Goal: Task Accomplishment & Management: Manage account settings

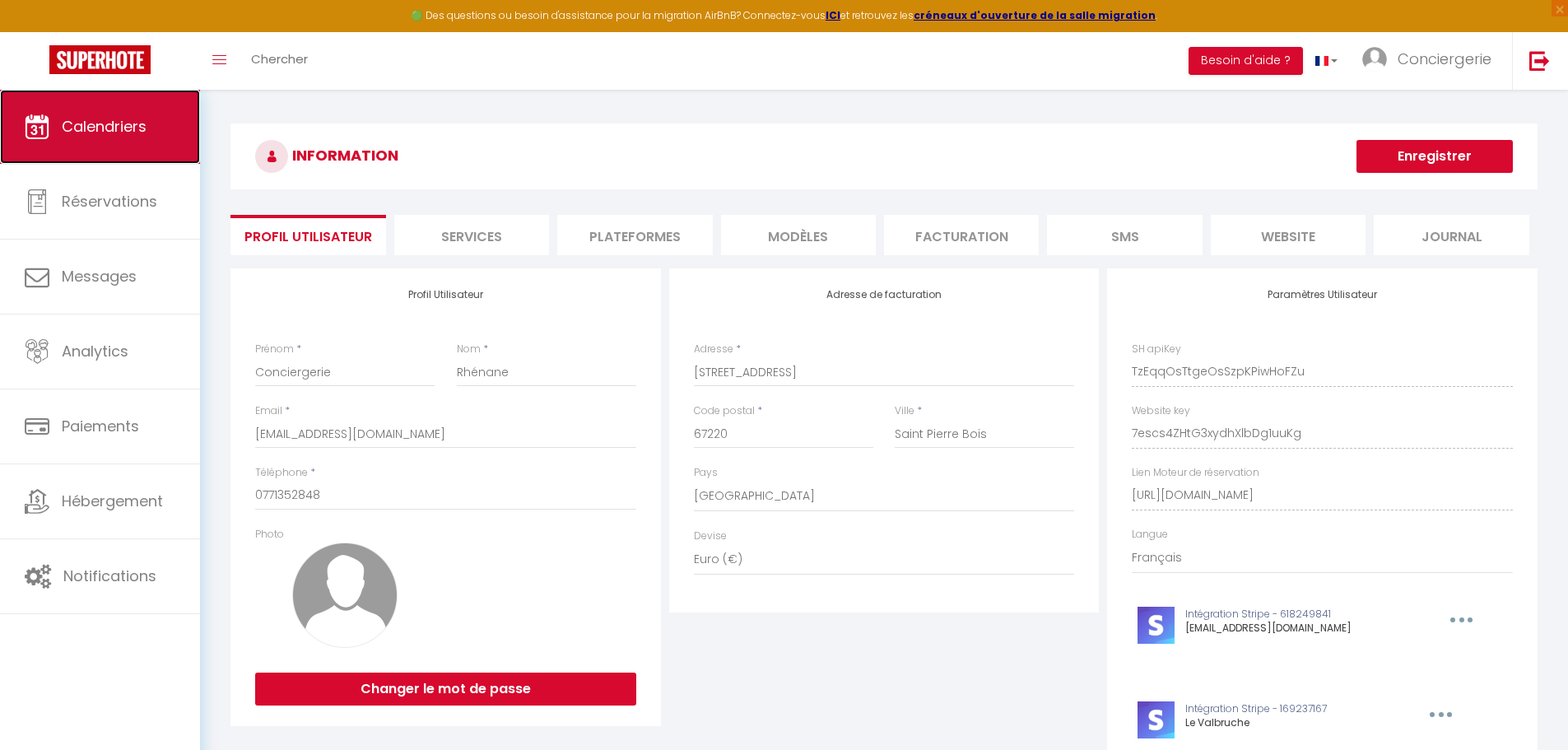
click at [107, 120] on span "Calendriers" at bounding box center [104, 125] width 85 height 21
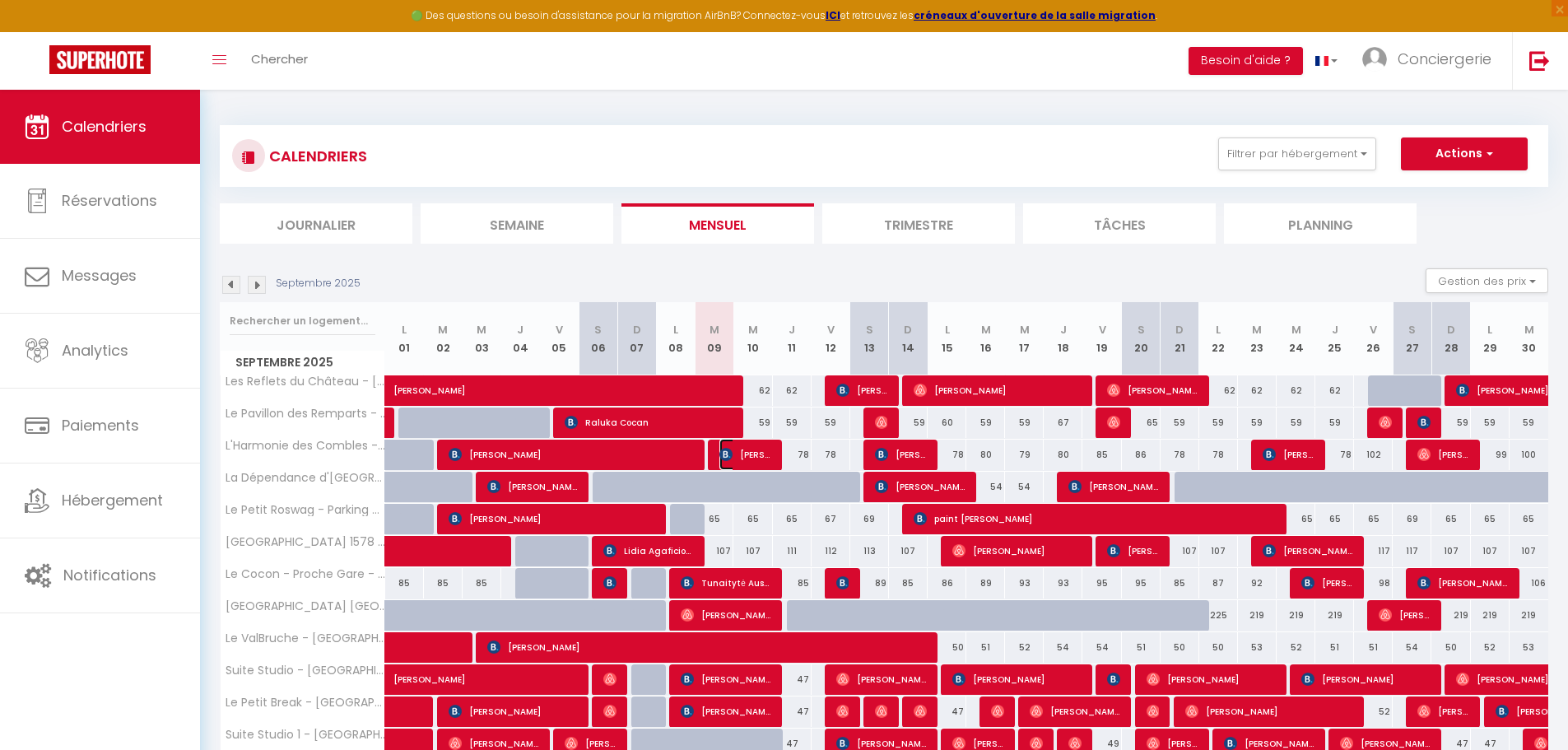
click at [730, 458] on img at bounding box center [725, 453] width 13 height 13
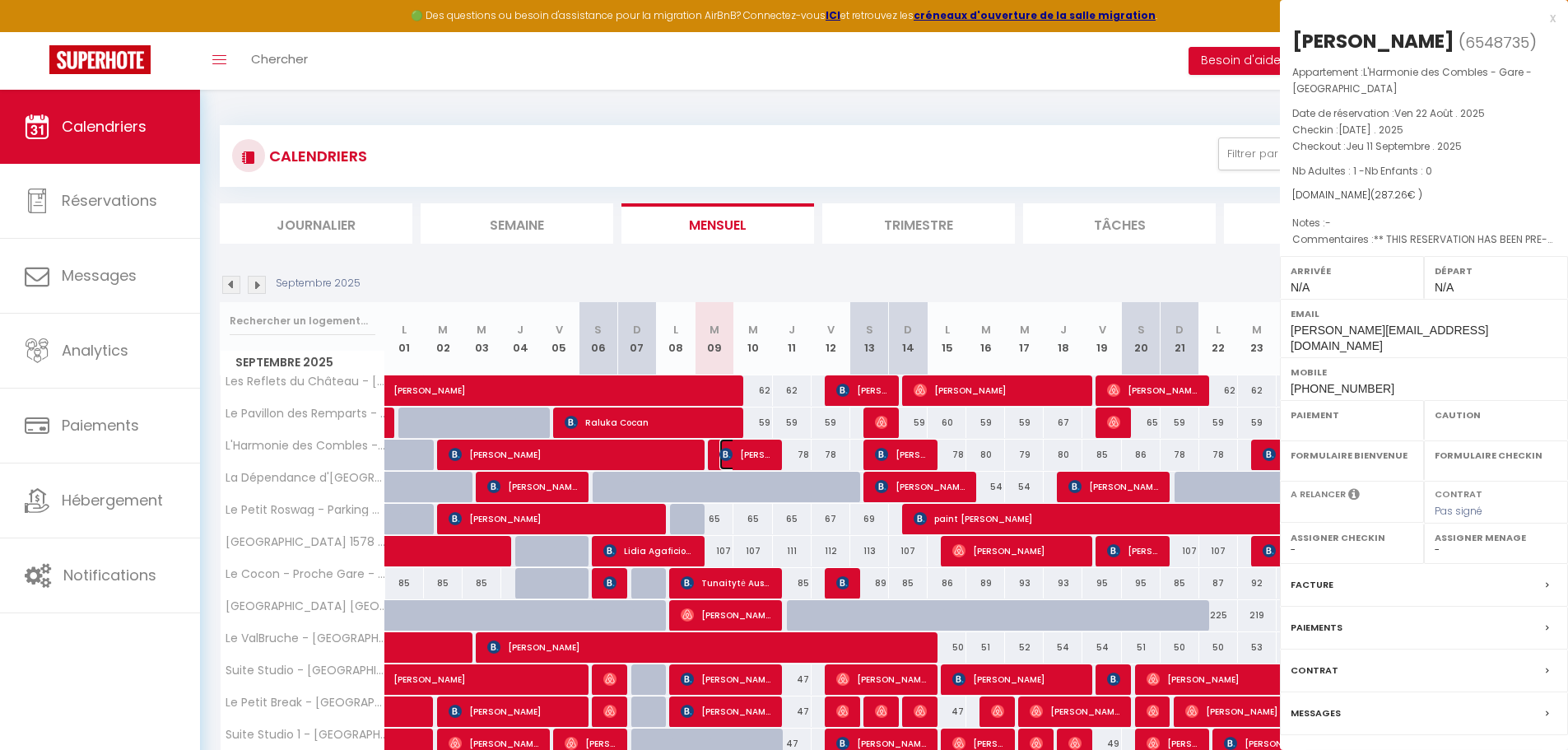
select select "OK"
select select "0"
select select "1"
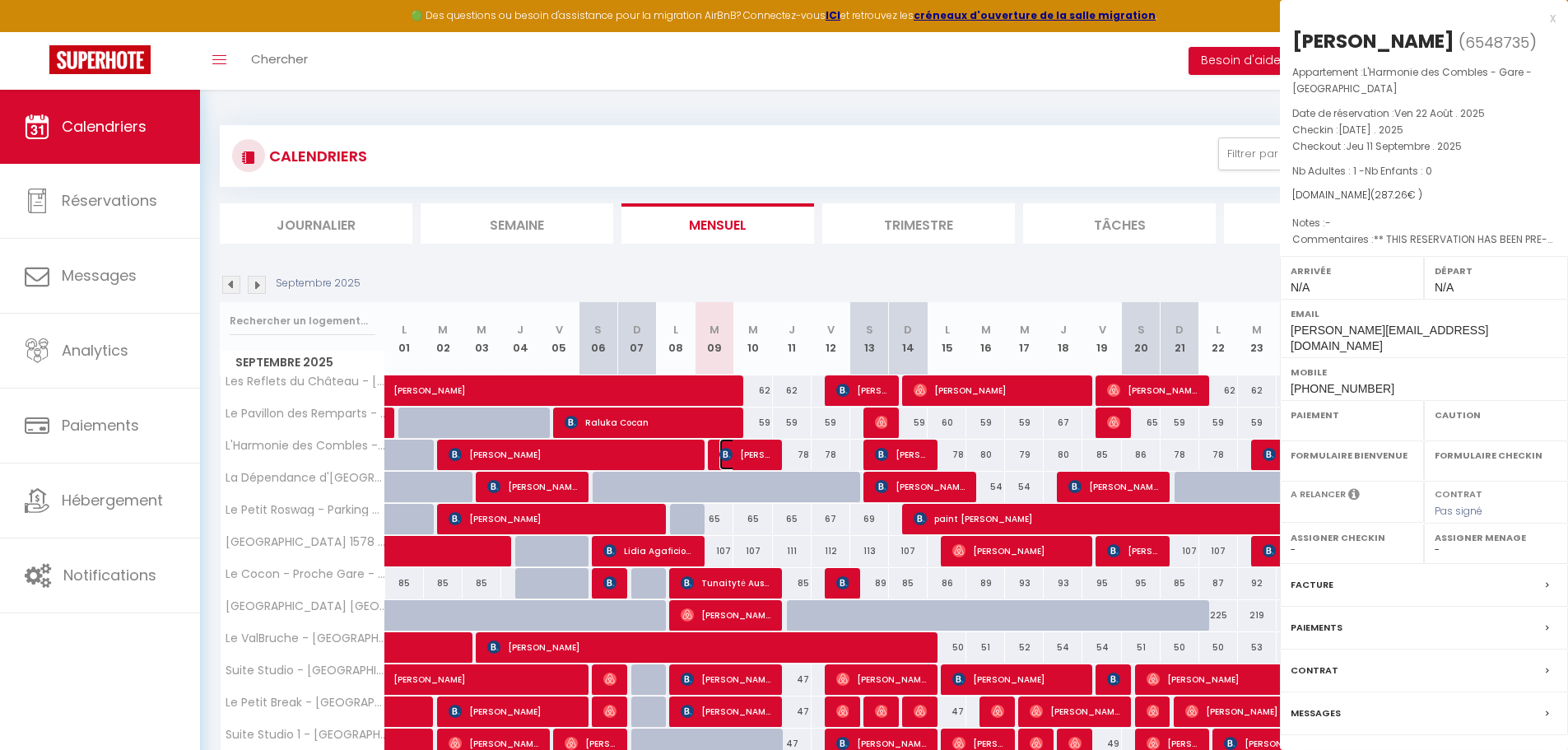
select select
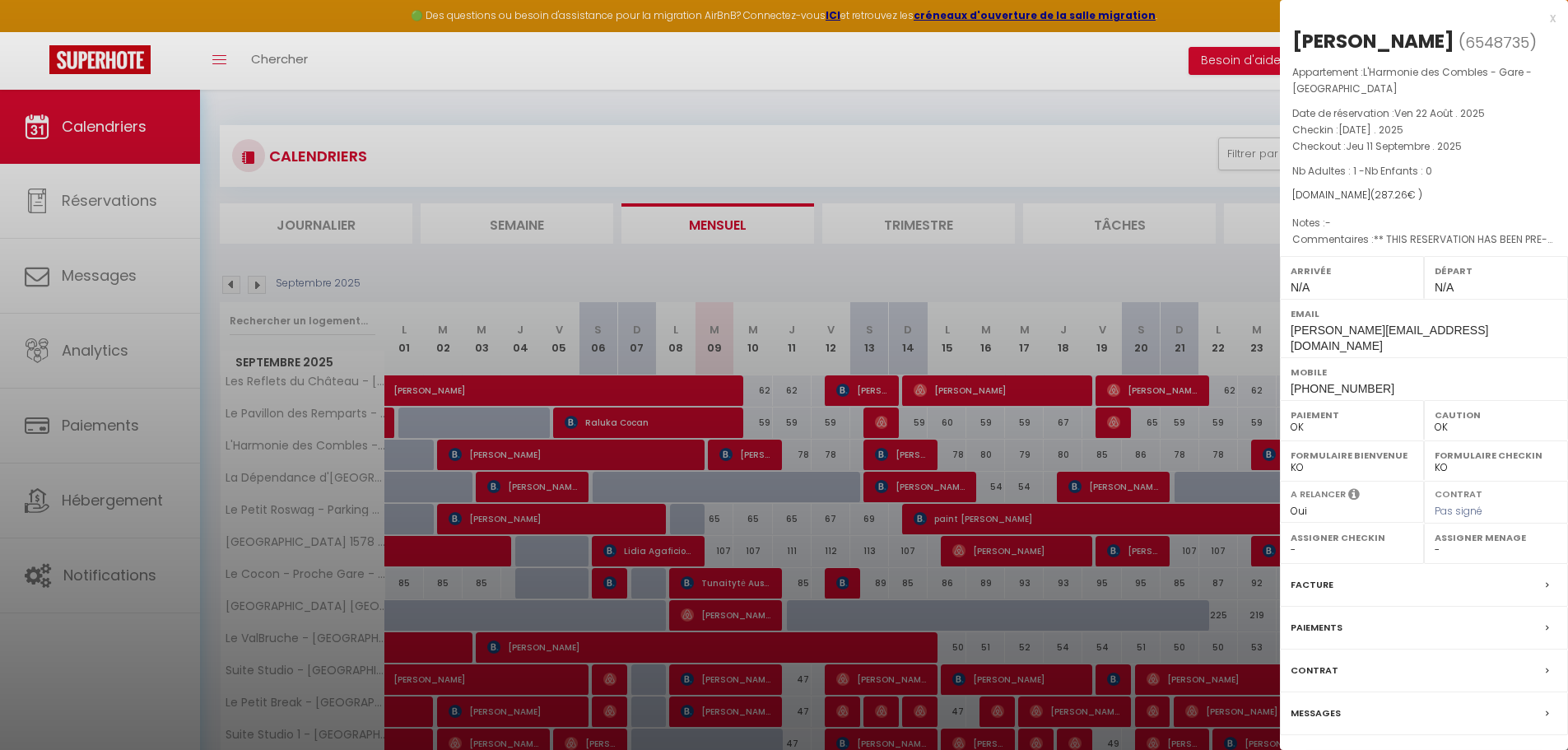
click at [1325, 704] on label "Messages" at bounding box center [1315, 712] width 50 height 17
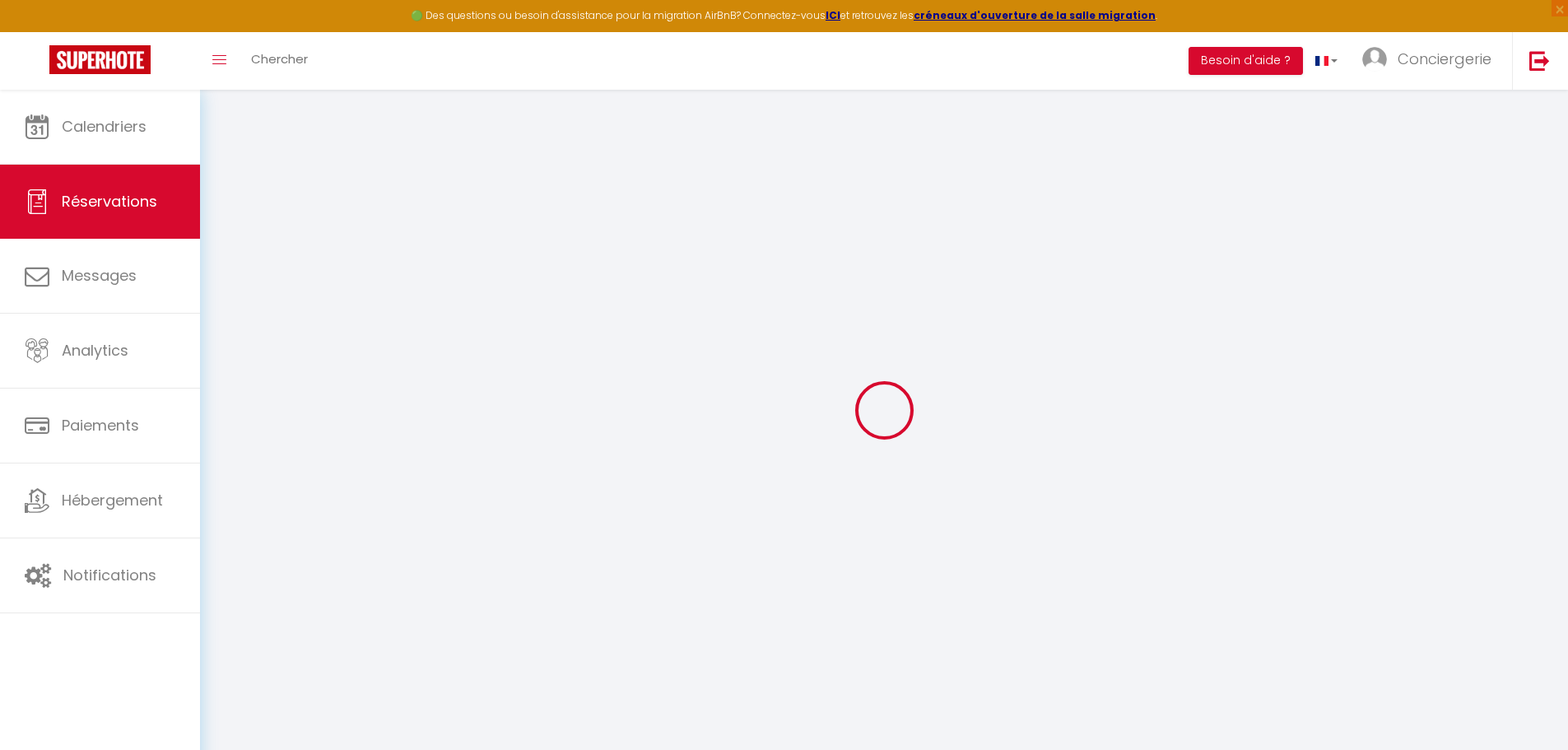
drag, startPoint x: 952, startPoint y: 362, endPoint x: 945, endPoint y: 348, distance: 15.7
click at [946, 351] on div at bounding box center [884, 410] width 1328 height 602
select select
checkbox input "false"
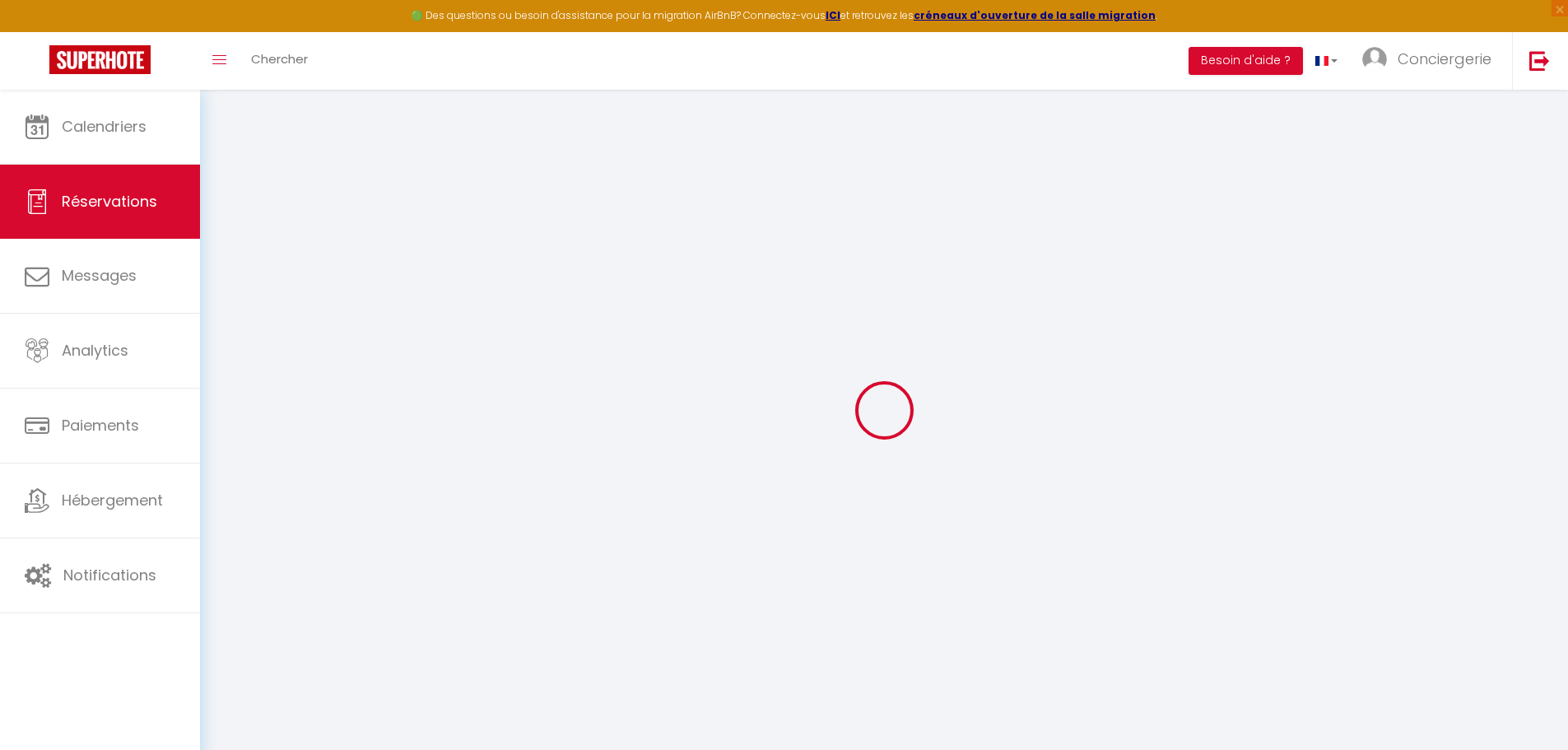
type textarea "** THIS RESERVATION HAS BEEN PRE-PAID ** Approximate time of arrival: between 1…"
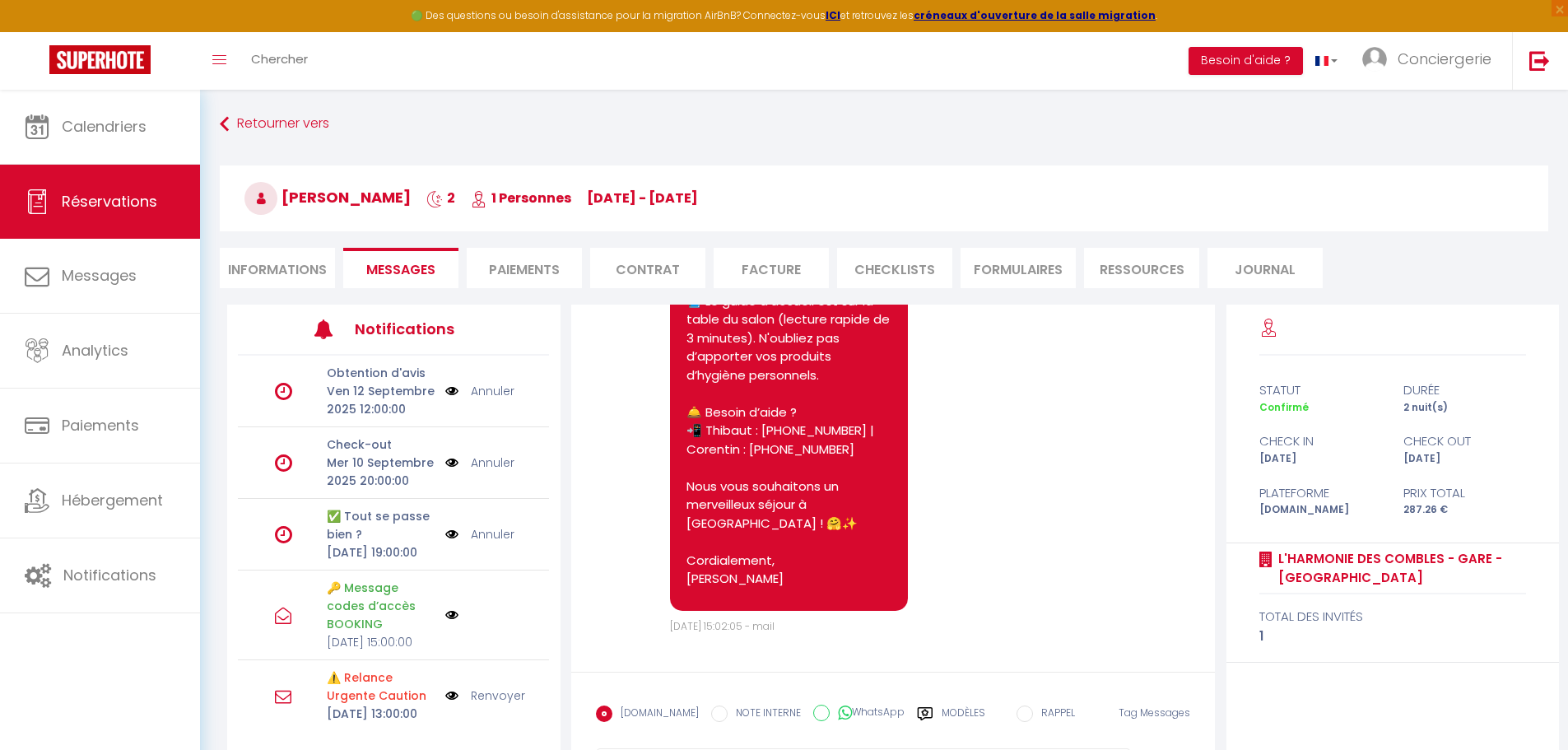
click at [410, 282] on li "Messages" at bounding box center [400, 268] width 116 height 40
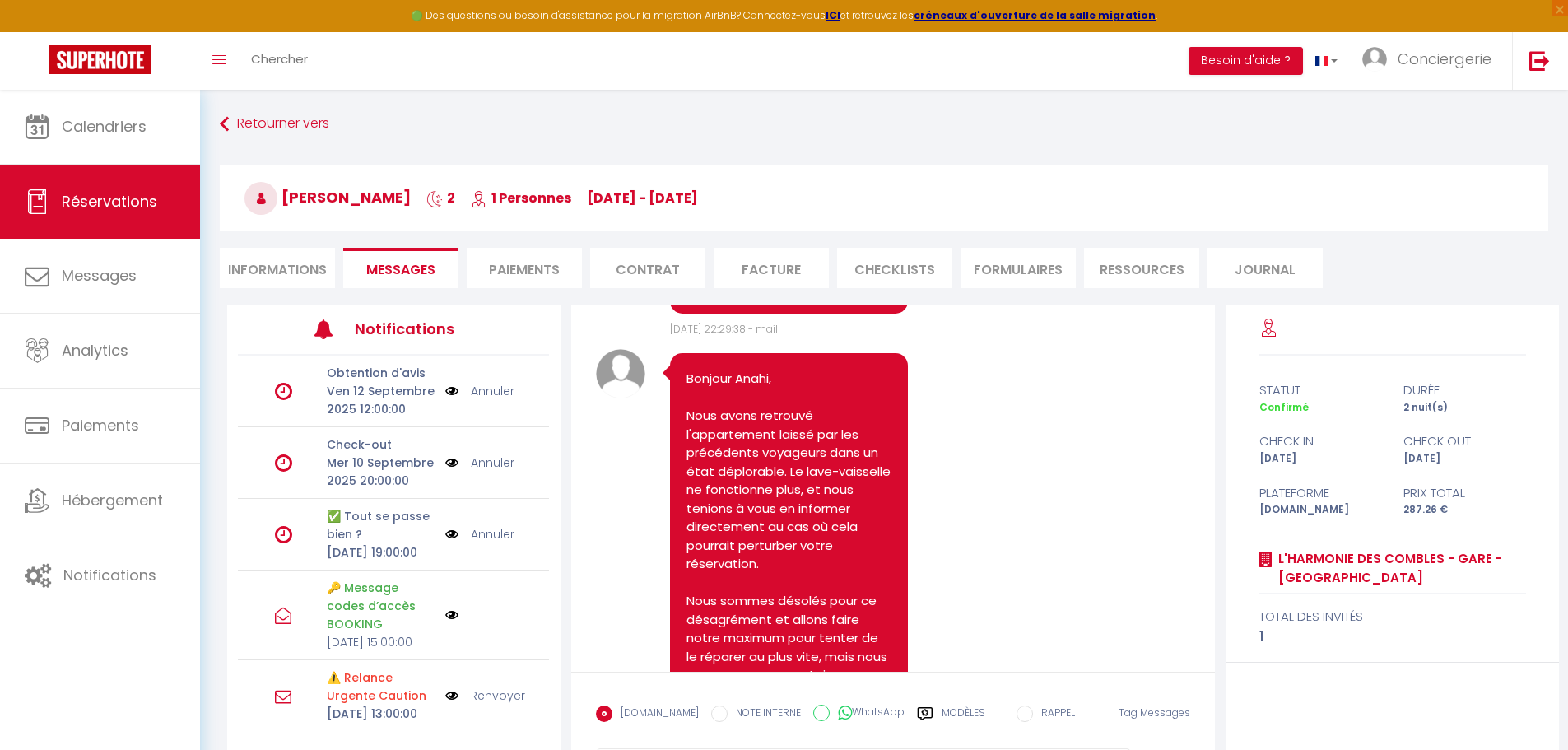
scroll to position [1648, 0]
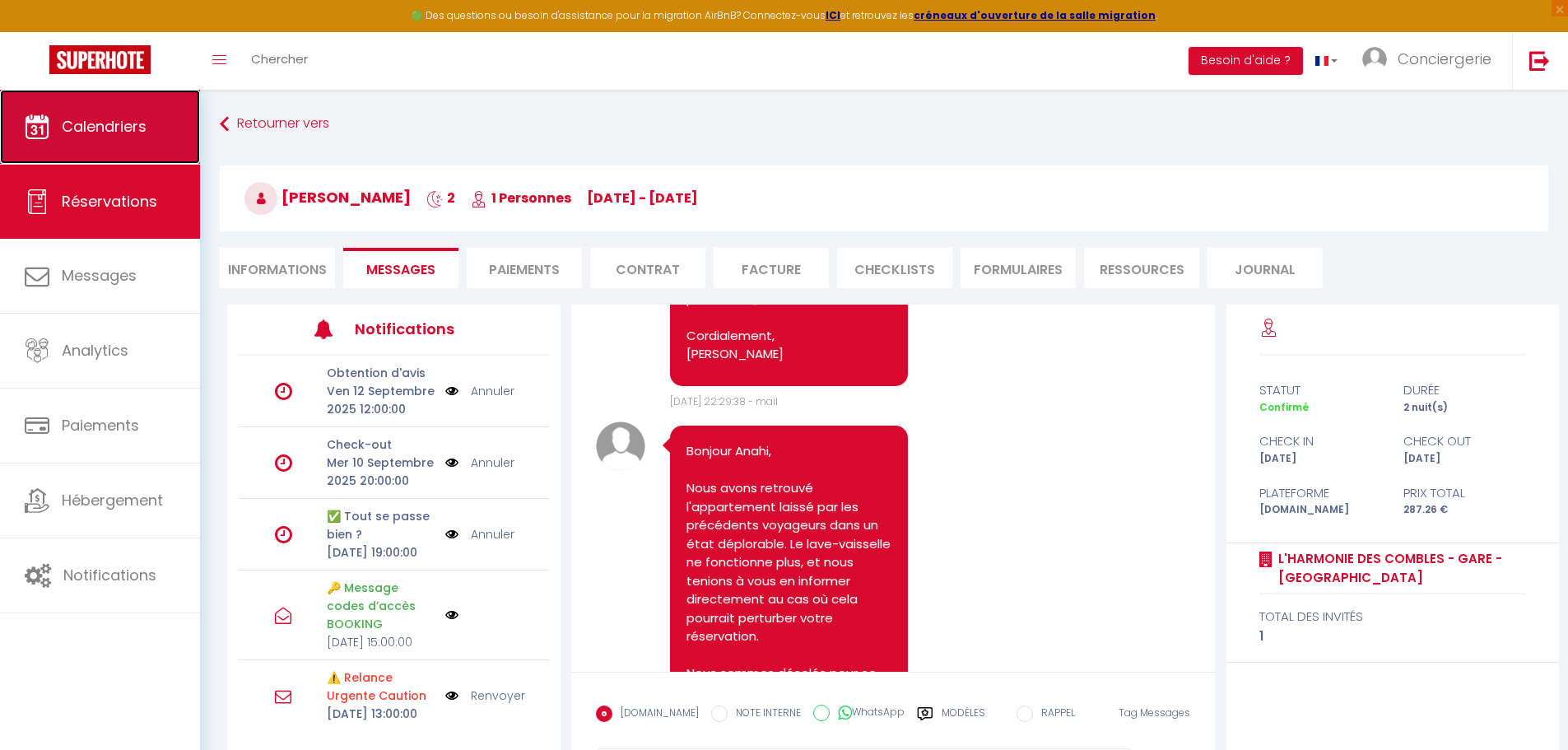
click at [102, 132] on span "Calendriers" at bounding box center [104, 125] width 85 height 21
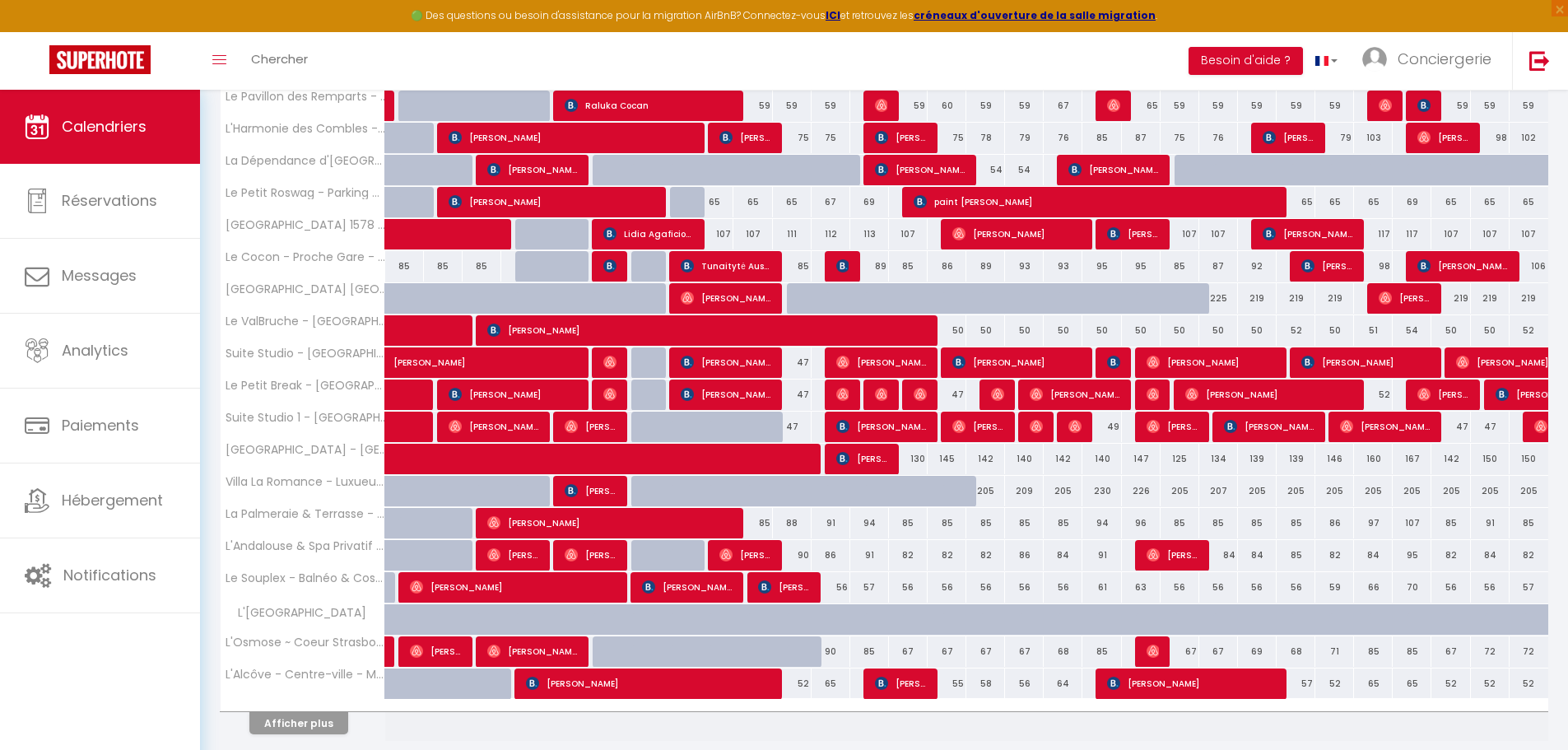
scroll to position [376, 0]
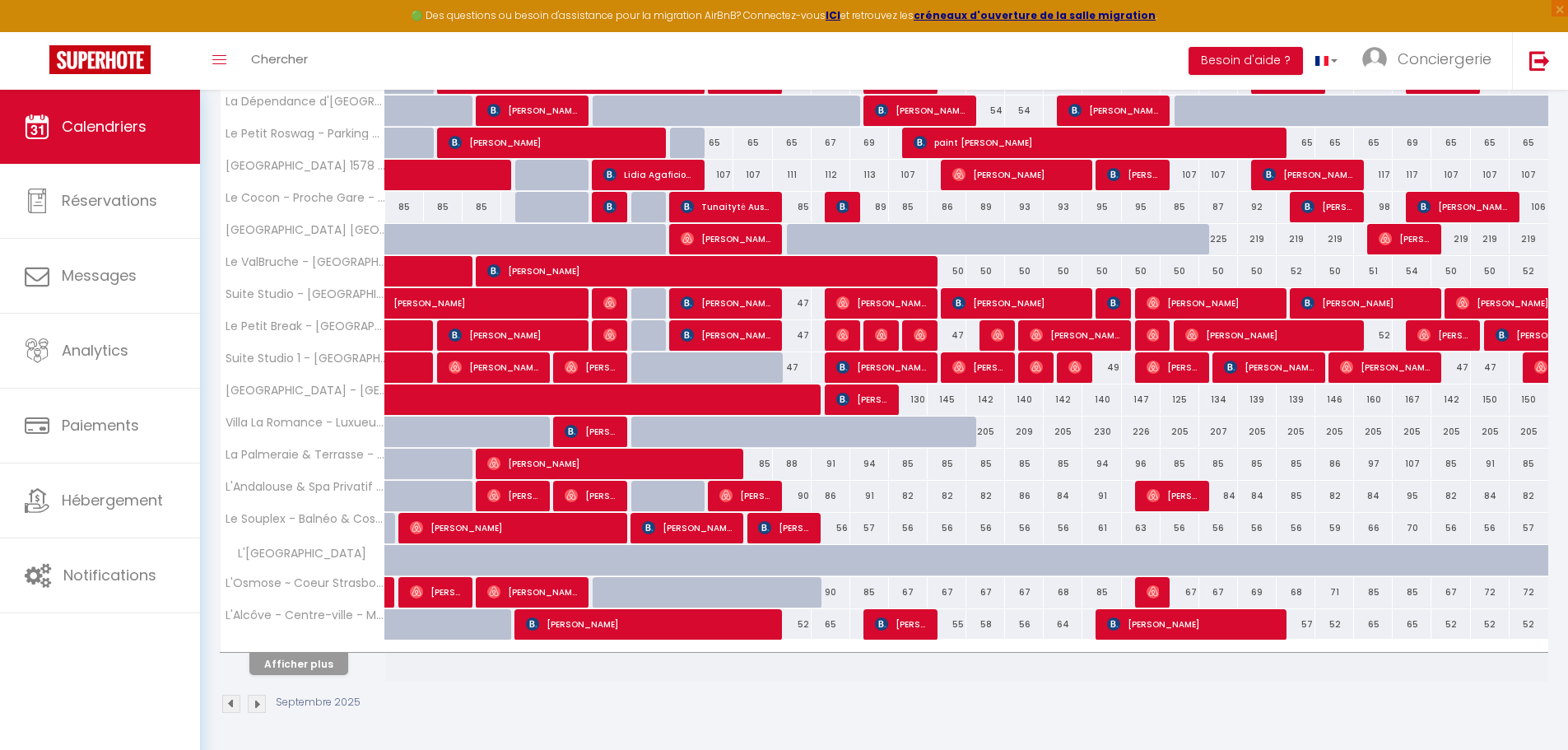
click at [1368, 528] on div "66" at bounding box center [1373, 528] width 39 height 31
type input "66"
type input "Ven 26 Septembre 2025"
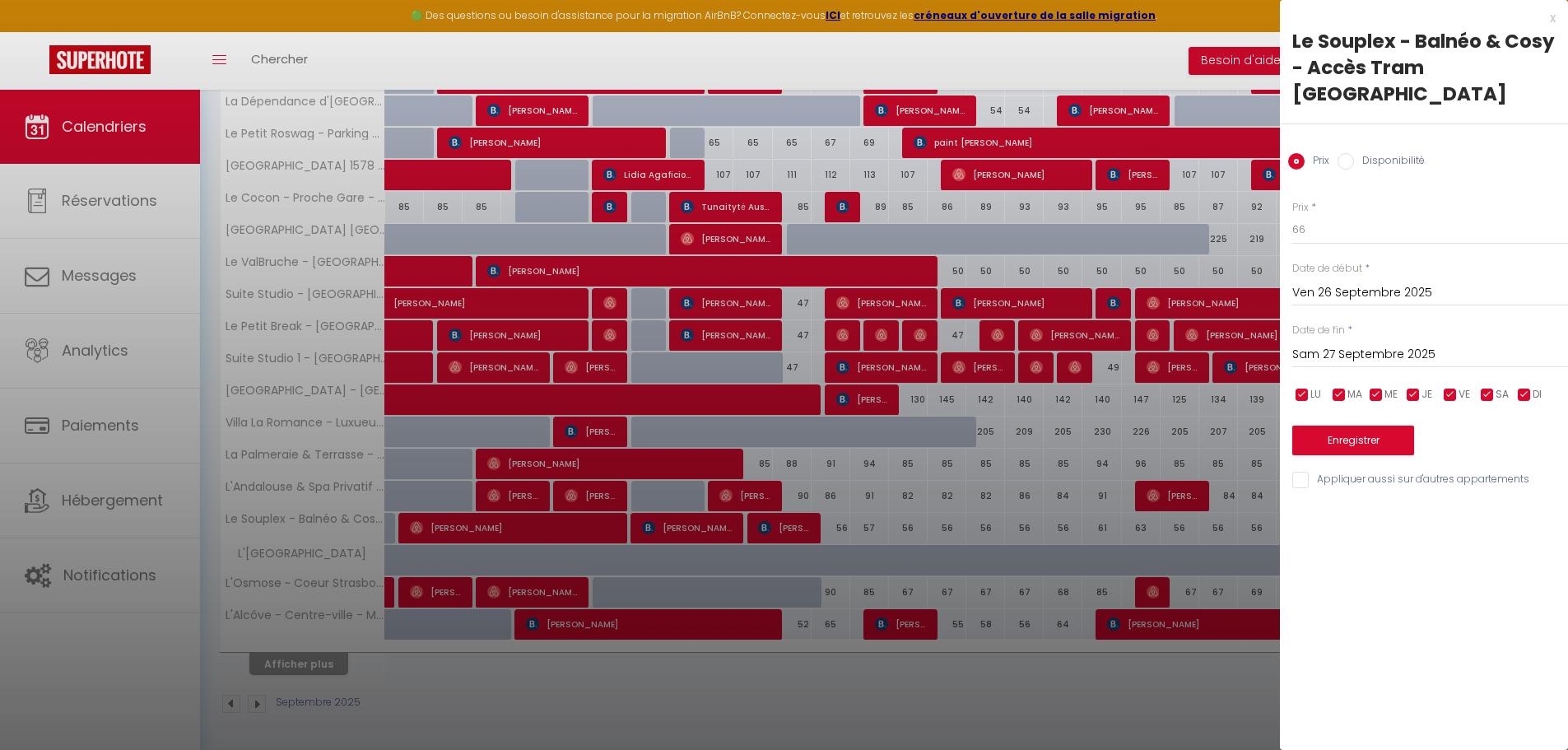
click at [1379, 344] on input "Sam 27 Septembre 2025" at bounding box center [1430, 354] width 276 height 21
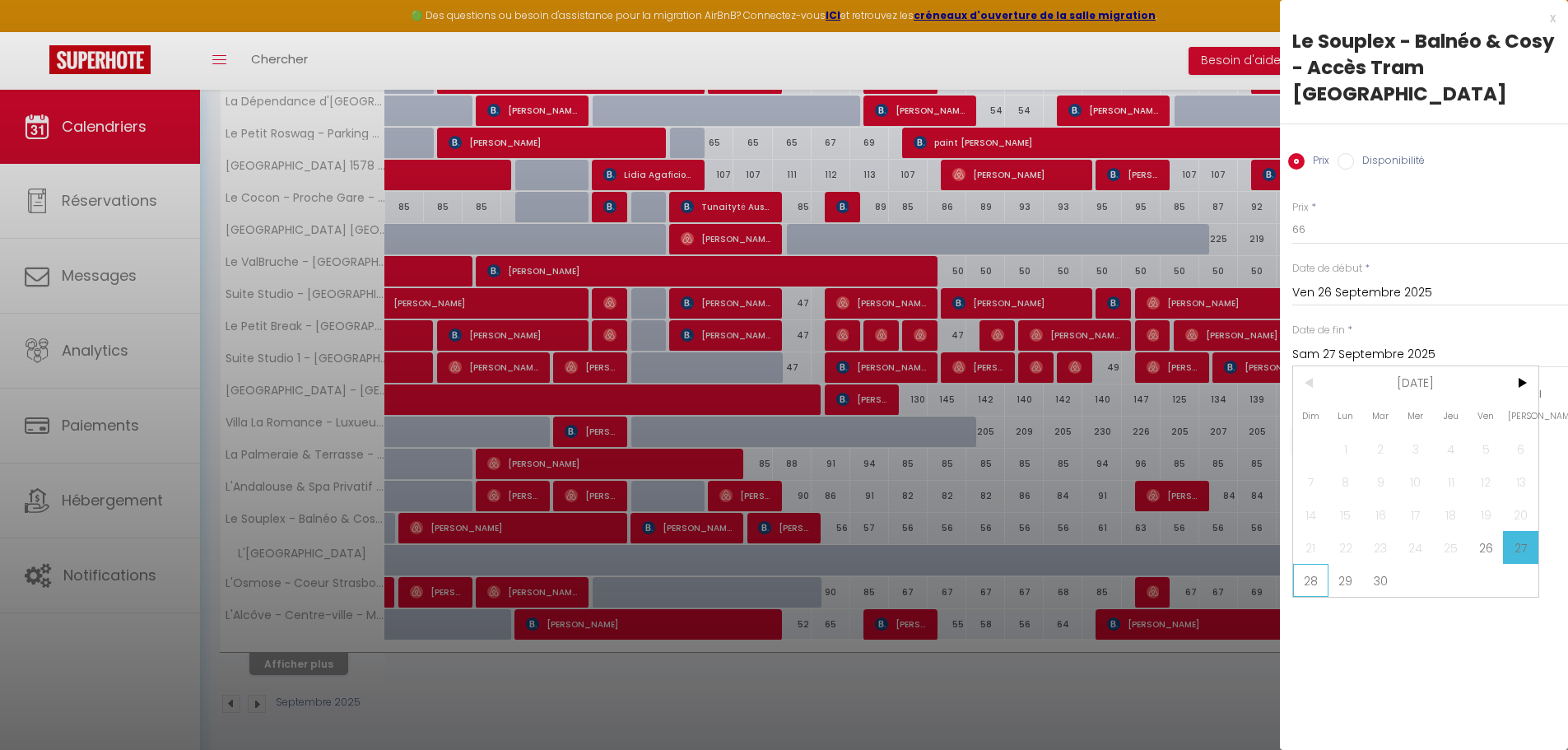
click at [1316, 564] on span "28" at bounding box center [1311, 580] width 36 height 33
type input "Dim 28 Septembre 2025"
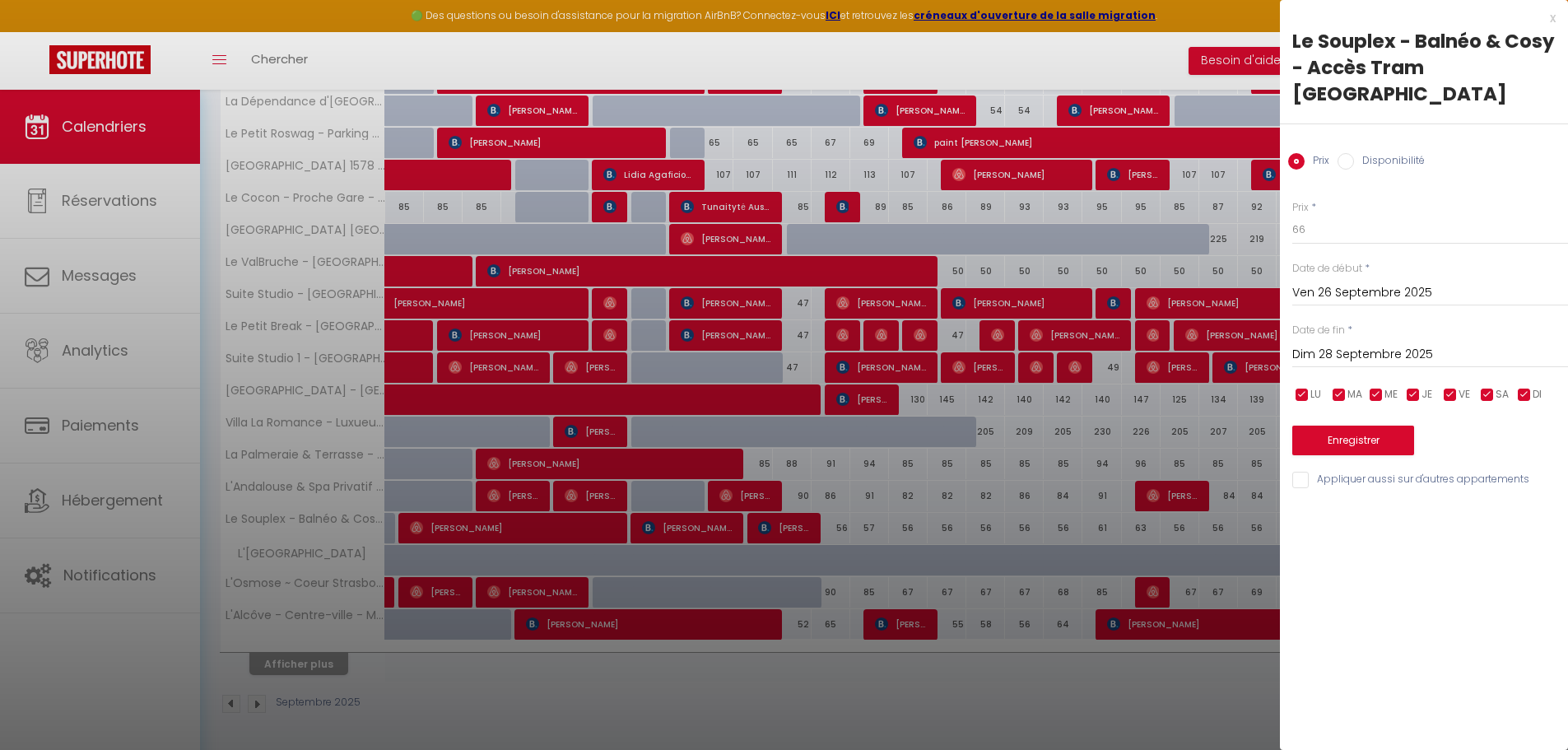
click at [1378, 153] on label "Disponibilité" at bounding box center [1389, 162] width 71 height 18
click at [1354, 153] on input "Disponibilité" at bounding box center [1345, 161] width 17 height 17
radio input "true"
radio input "false"
click at [1352, 215] on select "Disponible Indisponible" at bounding box center [1430, 230] width 276 height 31
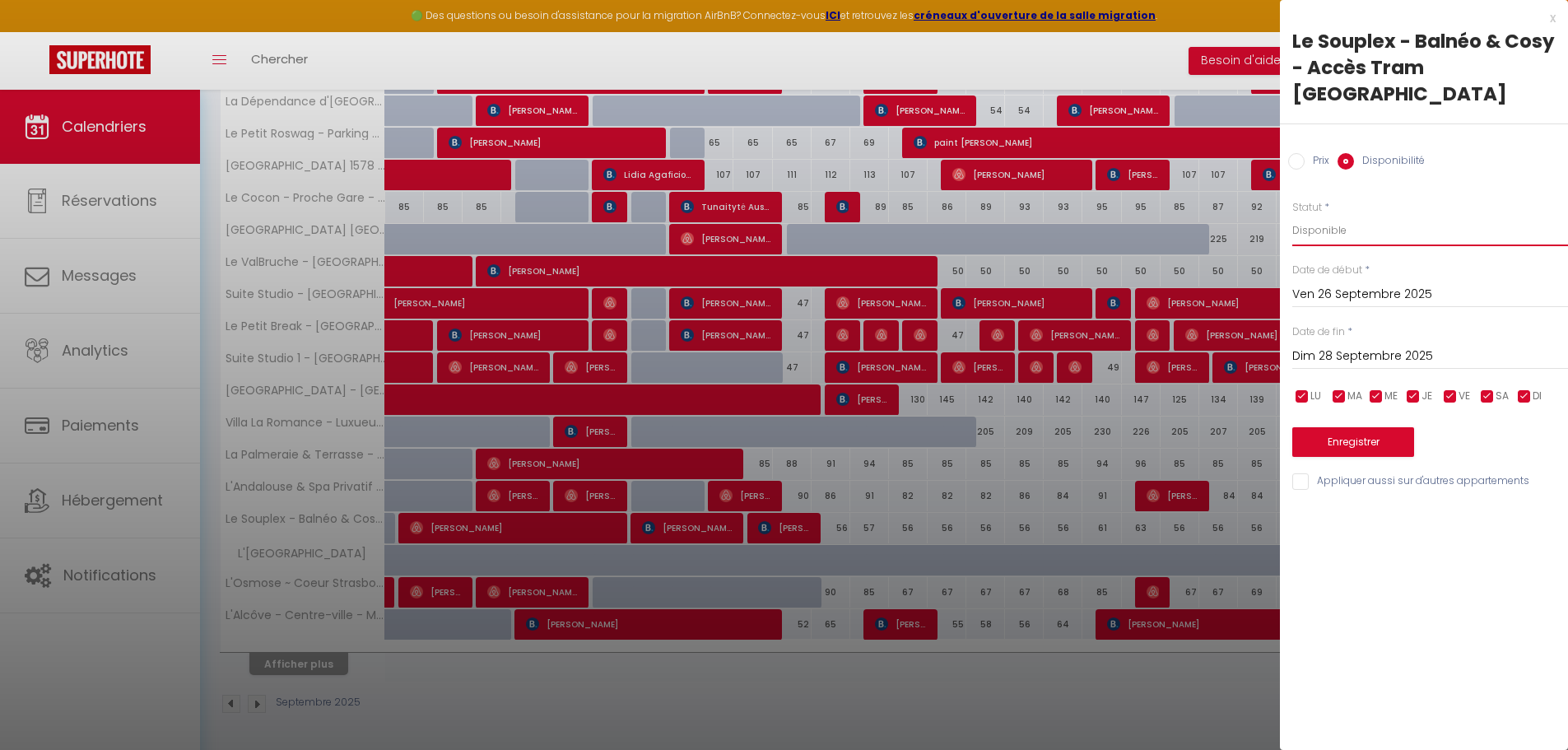
select select "0"
click at [1292, 215] on select "Disponible Indisponible" at bounding box center [1430, 230] width 276 height 31
click at [1366, 427] on button "Enregistrer" at bounding box center [1353, 442] width 122 height 30
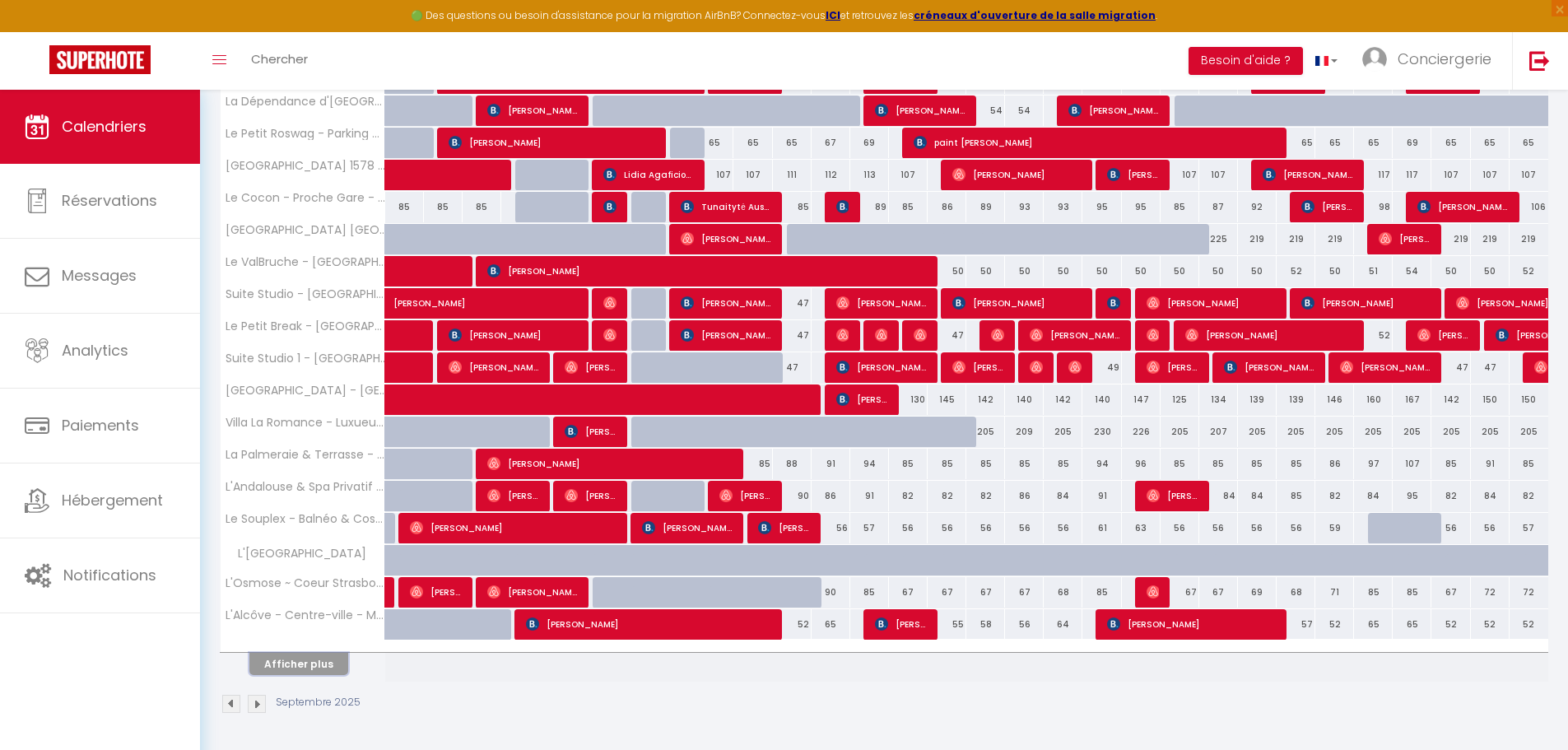
drag, startPoint x: 332, startPoint y: 666, endPoint x: 480, endPoint y: 511, distance: 214.3
click at [332, 666] on button "Afficher plus" at bounding box center [298, 663] width 99 height 22
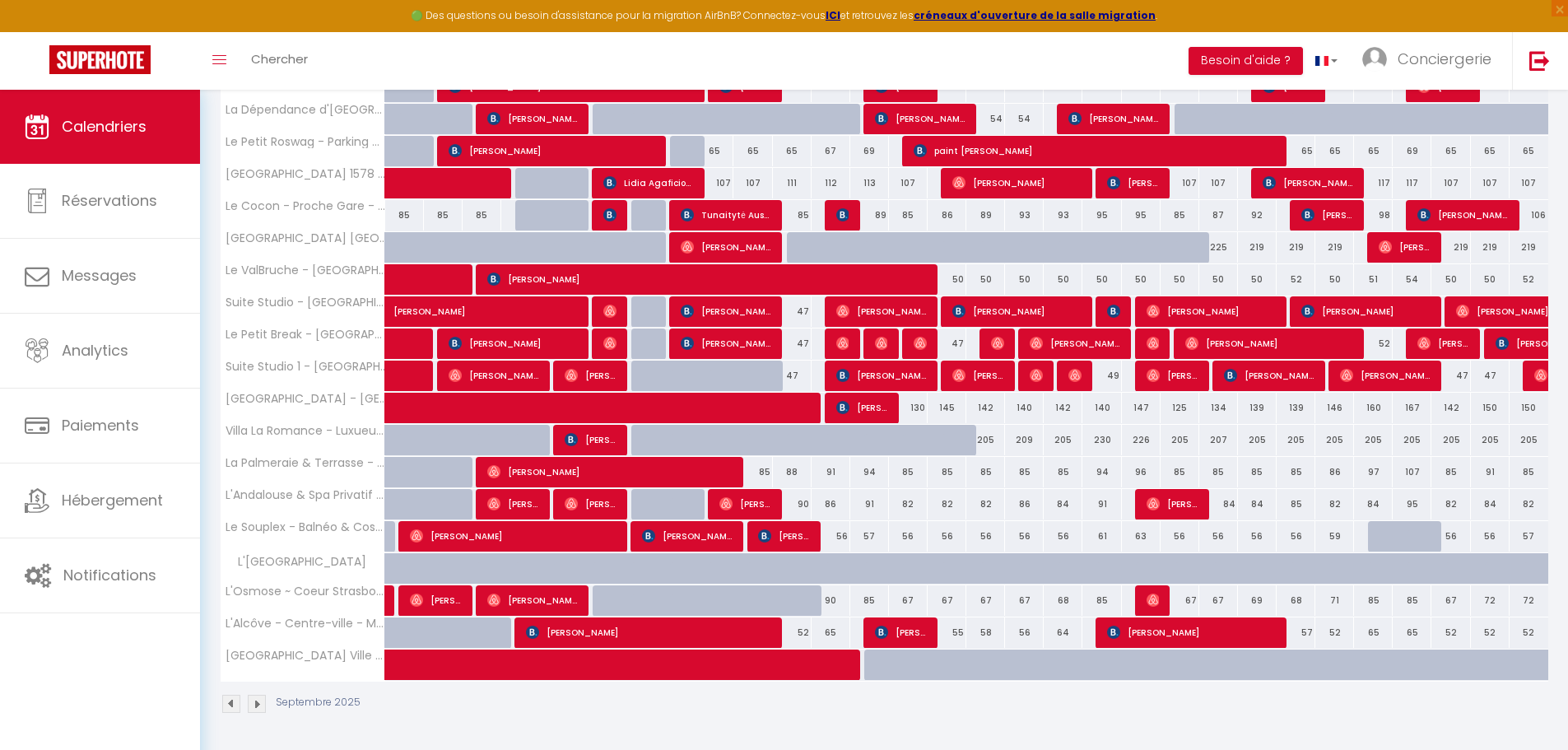
scroll to position [368, 0]
